Goal: Find specific page/section: Find specific page/section

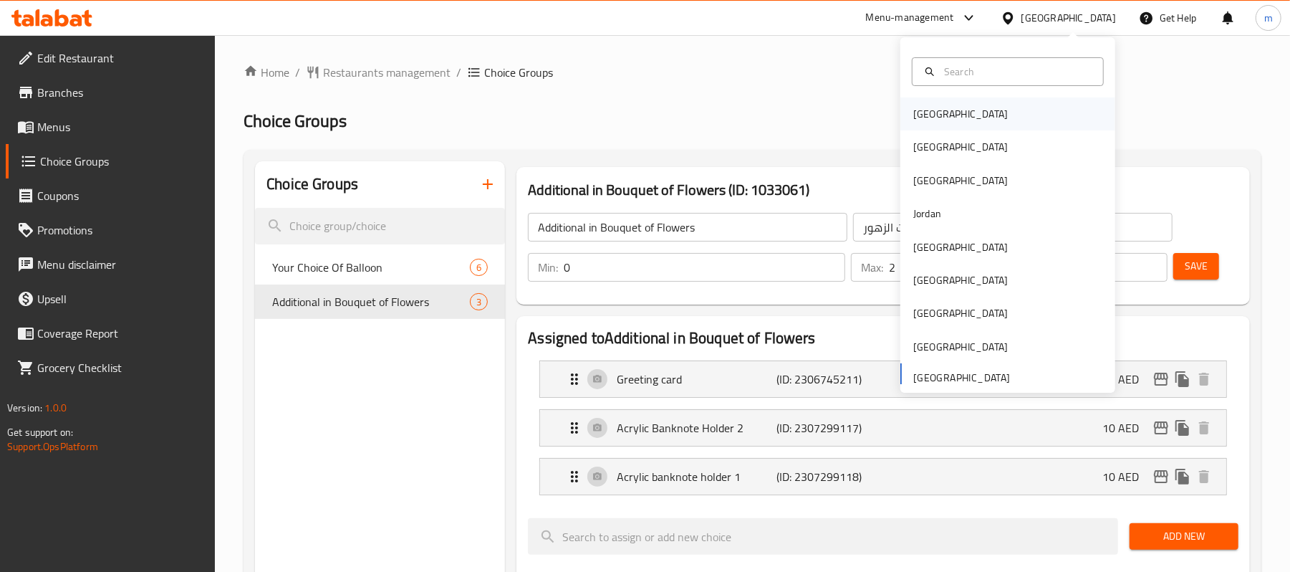
click at [953, 113] on div "Bahrain" at bounding box center [1008, 113] width 215 height 33
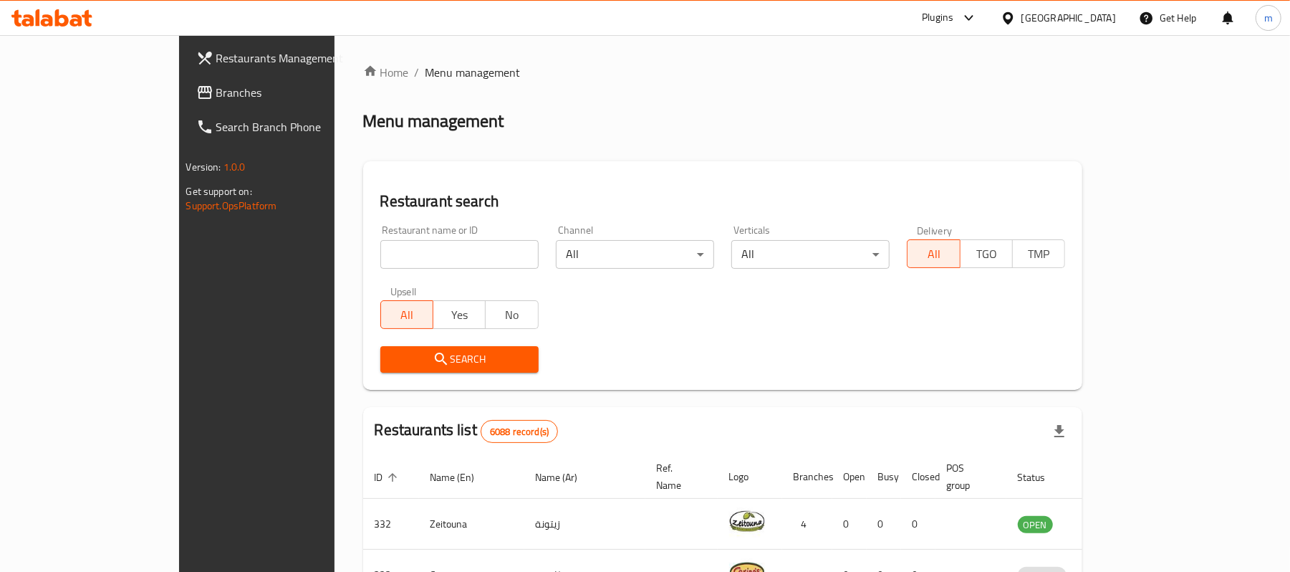
click at [216, 93] on span "Branches" at bounding box center [299, 92] width 167 height 17
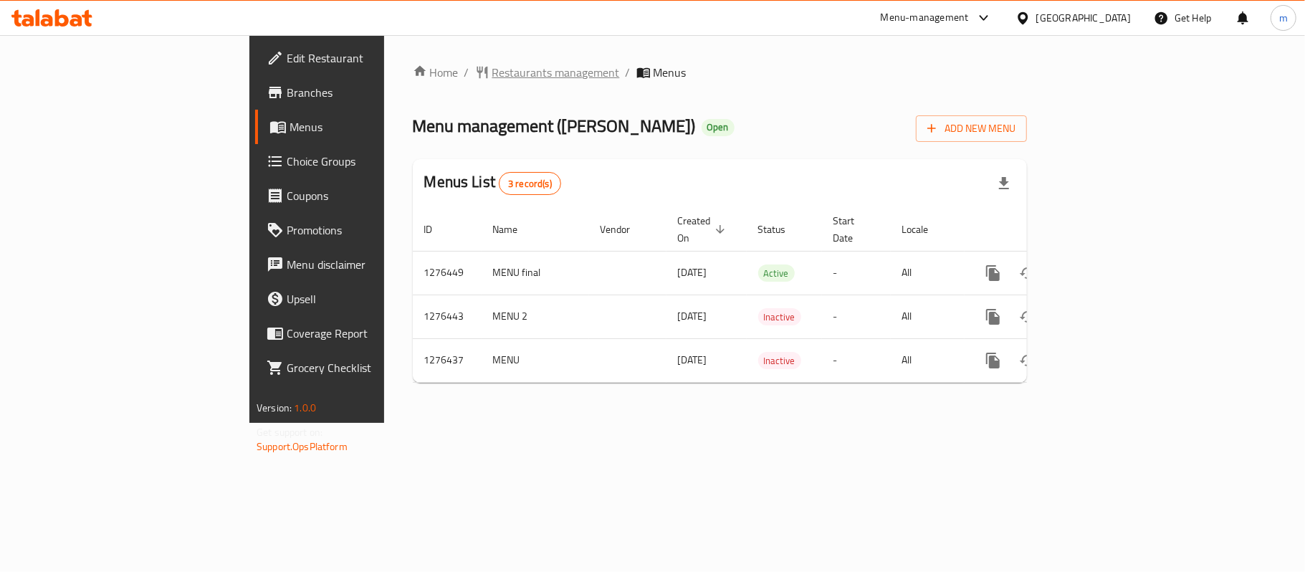
click at [492, 67] on span "Restaurants management" at bounding box center [556, 72] width 128 height 17
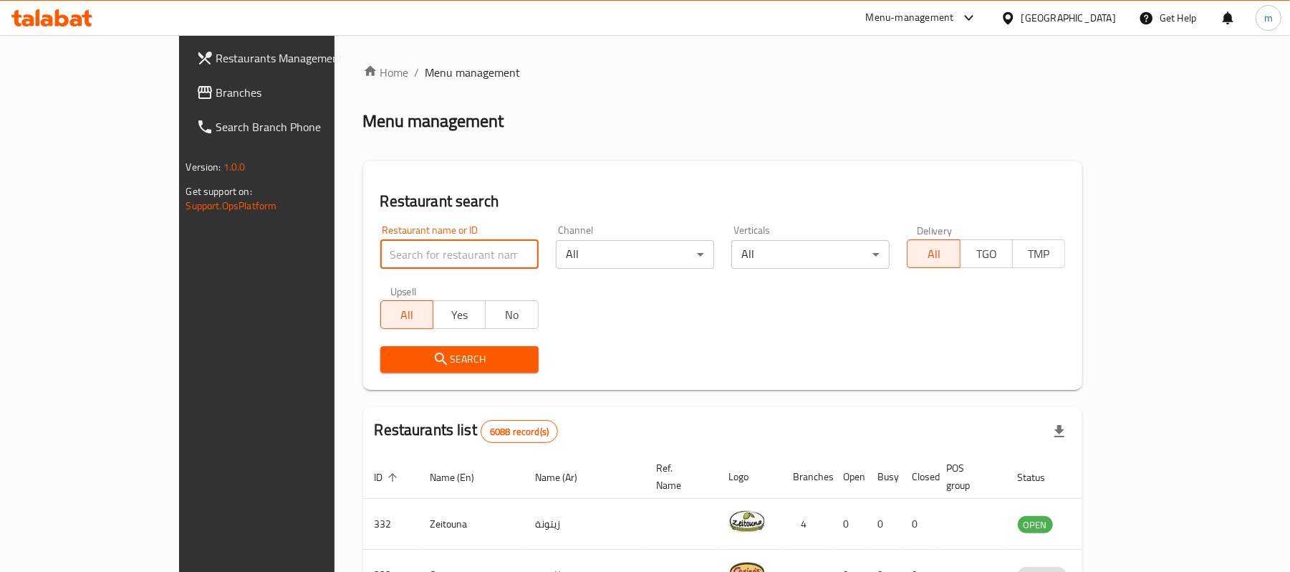
click at [380, 249] on input "search" at bounding box center [459, 254] width 158 height 29
paste input "691985"
type input "691985"
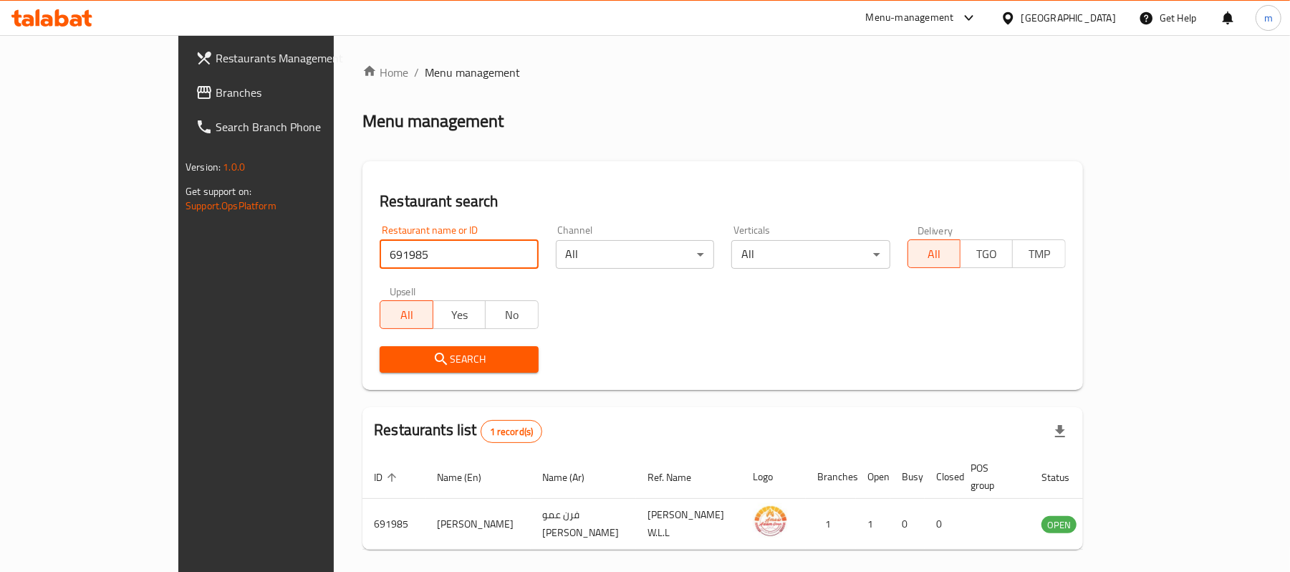
click at [1022, 16] on div at bounding box center [1011, 18] width 21 height 16
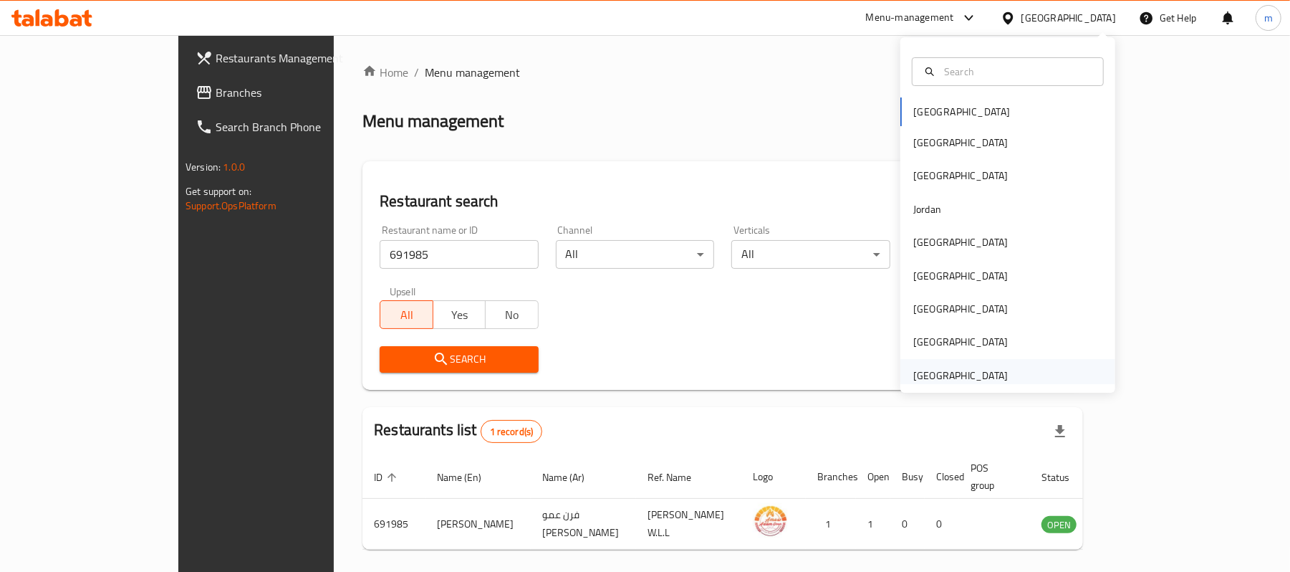
click at [926, 371] on div "[GEOGRAPHIC_DATA]" at bounding box center [960, 376] width 95 height 16
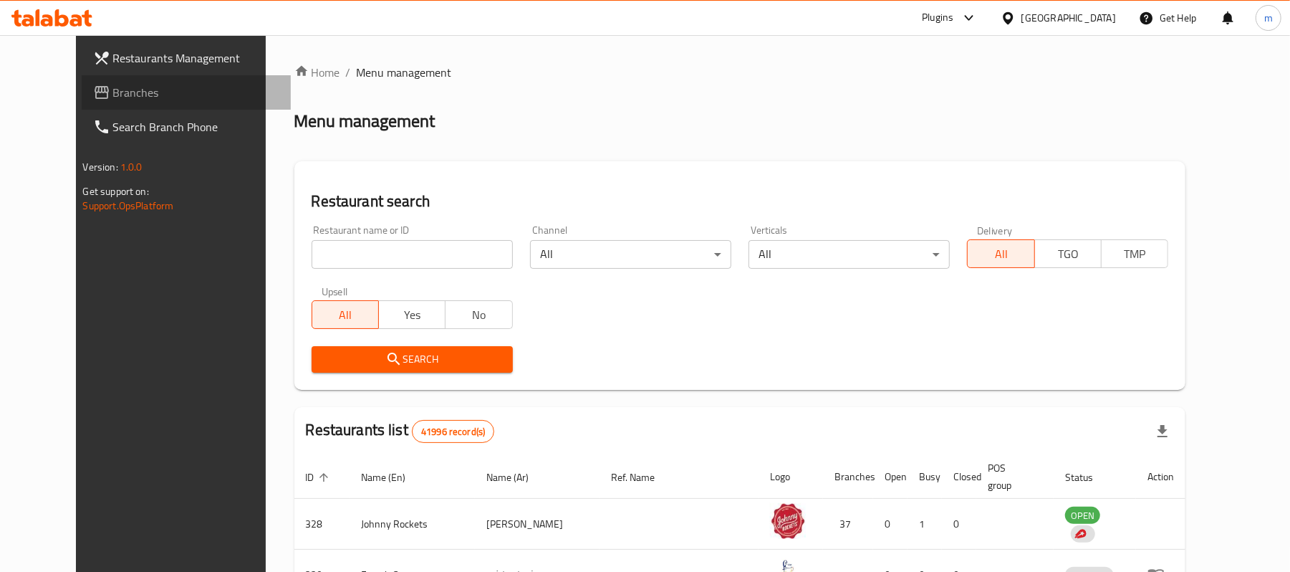
click at [113, 87] on span "Branches" at bounding box center [196, 92] width 167 height 17
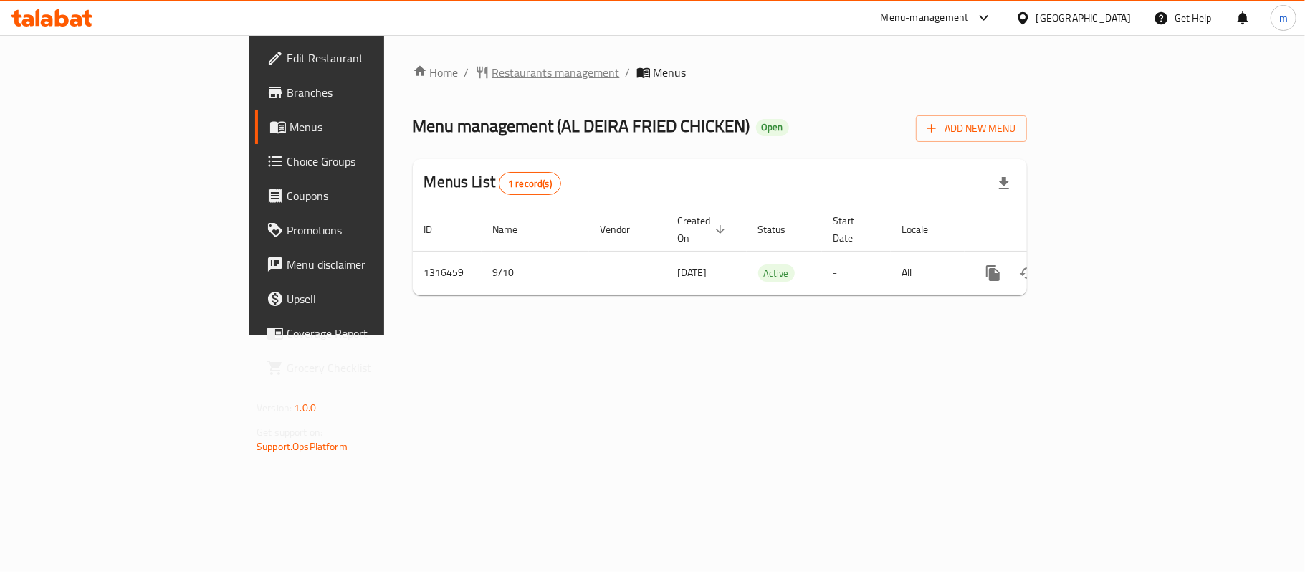
click at [492, 67] on span "Restaurants management" at bounding box center [556, 72] width 128 height 17
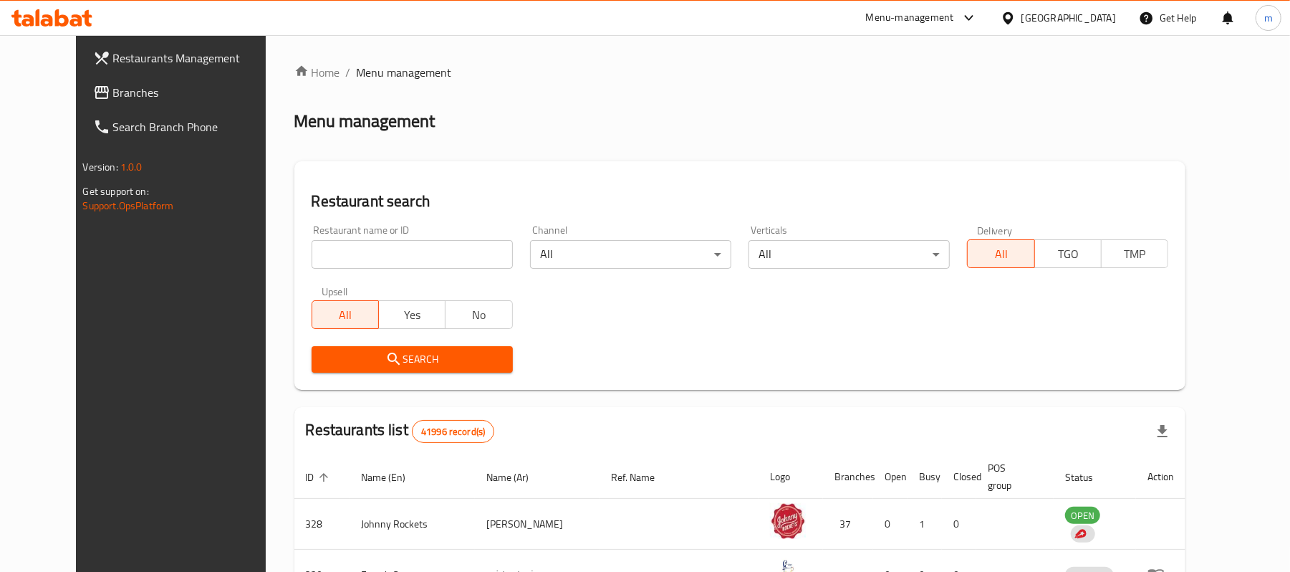
click at [312, 252] on input "search" at bounding box center [412, 254] width 201 height 29
paste input "707693"
type input "707693"
click button "Search" at bounding box center [412, 359] width 201 height 27
